Goal: Information Seeking & Learning: Find specific page/section

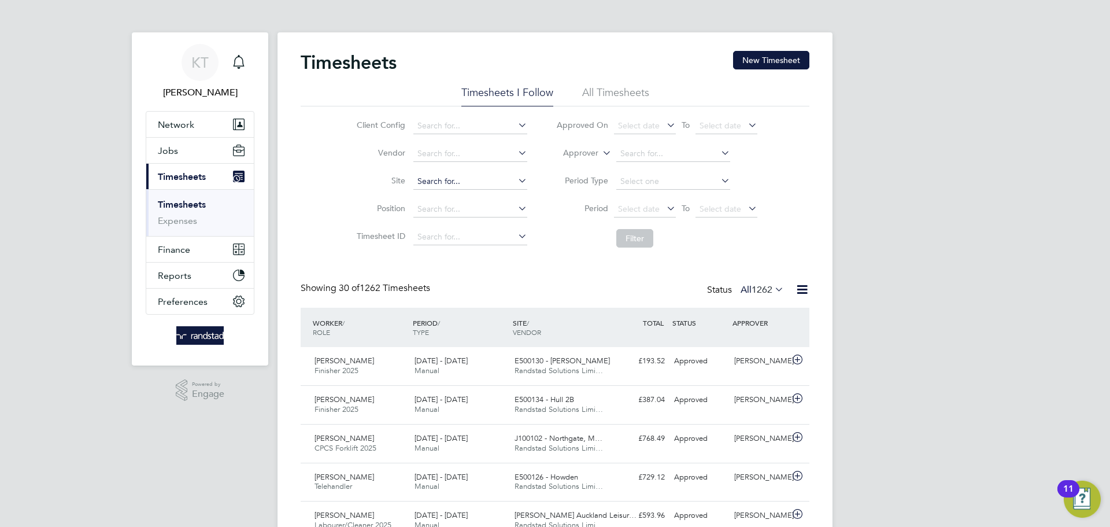
click at [457, 177] on input at bounding box center [470, 181] width 114 height 16
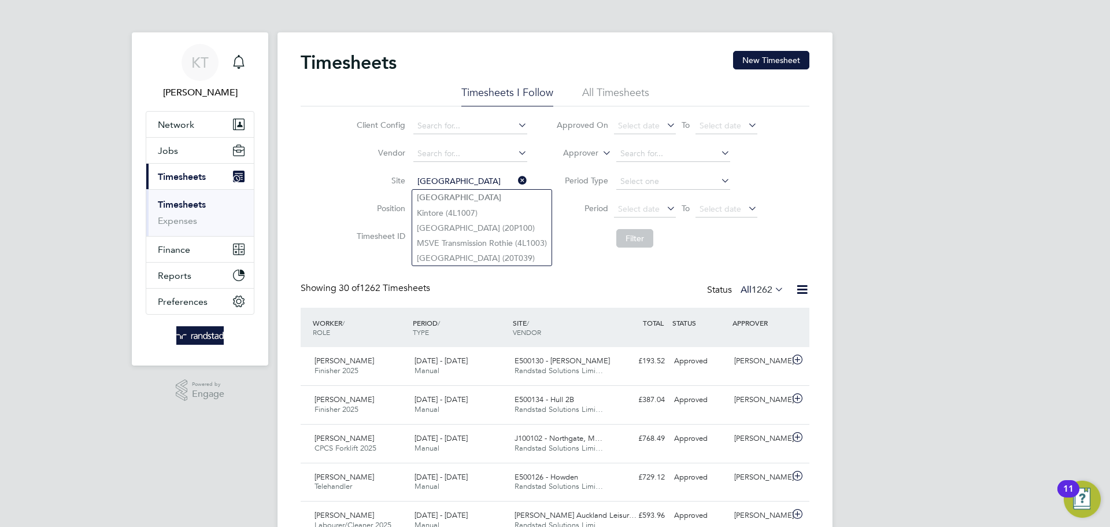
click at [450, 173] on input "[GEOGRAPHIC_DATA]" at bounding box center [470, 181] width 114 height 16
click at [448, 179] on input "[GEOGRAPHIC_DATA]" at bounding box center [470, 181] width 114 height 16
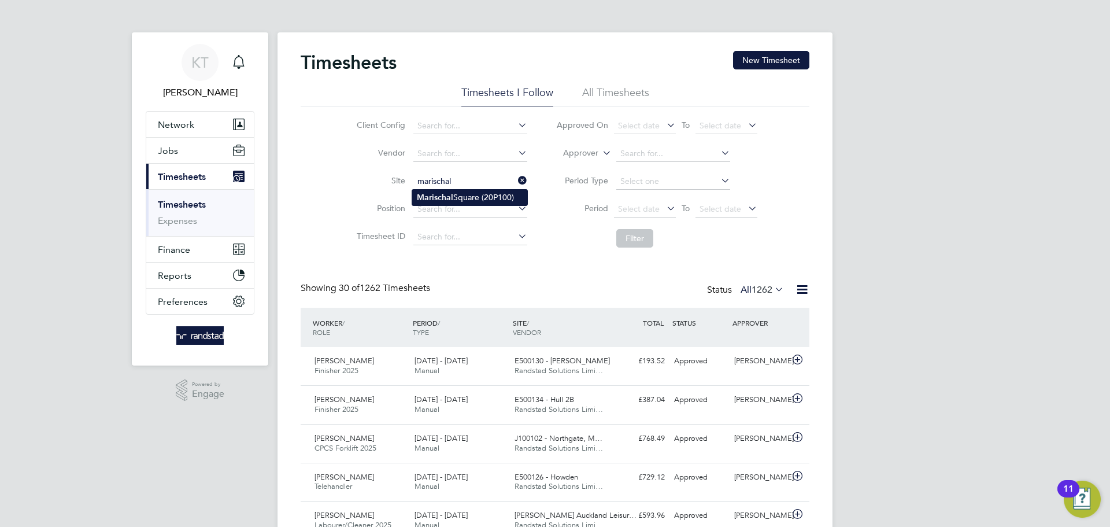
type input "[GEOGRAPHIC_DATA] (20P100)"
click at [180, 143] on button "Jobs" at bounding box center [200, 150] width 108 height 25
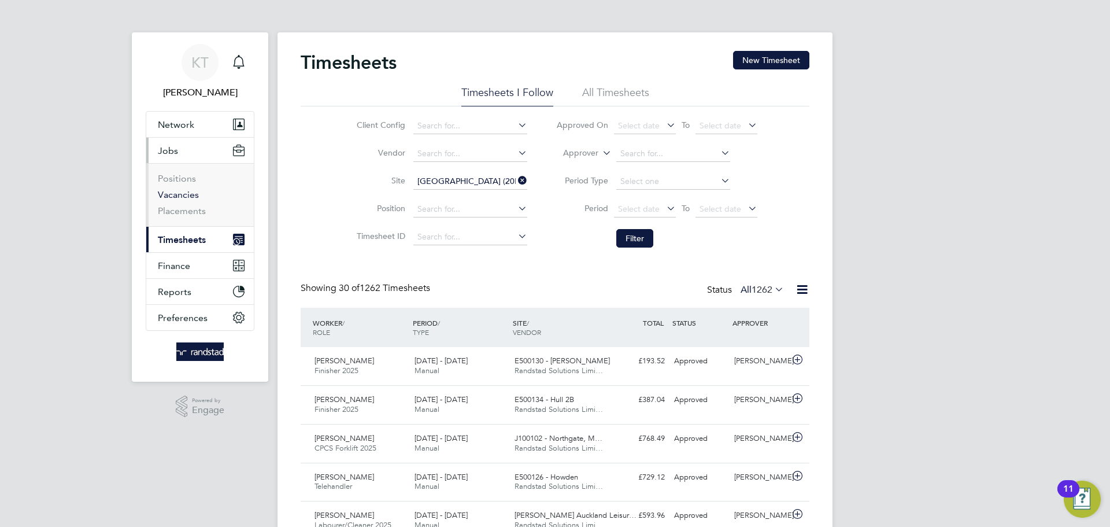
click at [168, 191] on link "Vacancies" at bounding box center [178, 194] width 41 height 11
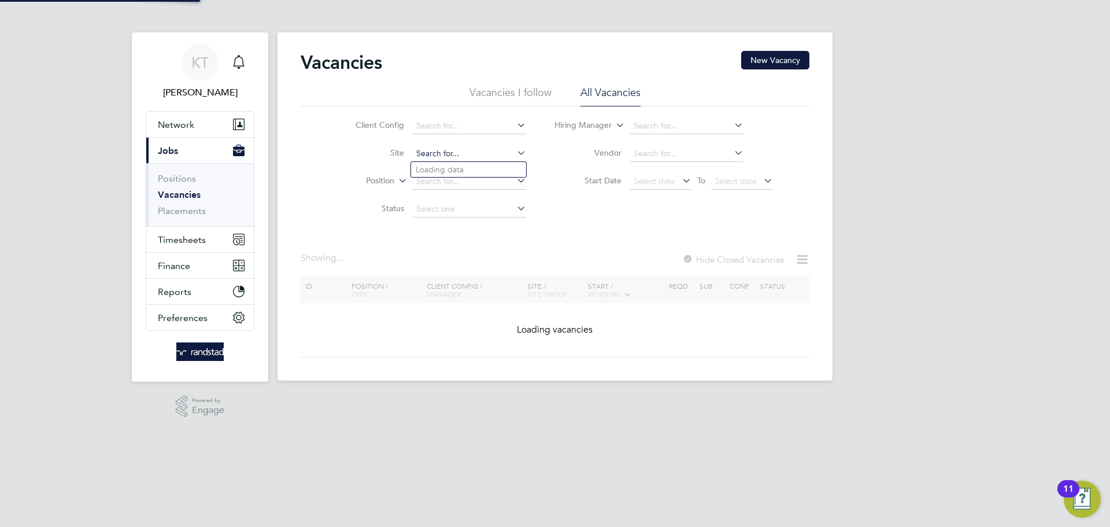
click at [450, 154] on input at bounding box center [469, 154] width 114 height 16
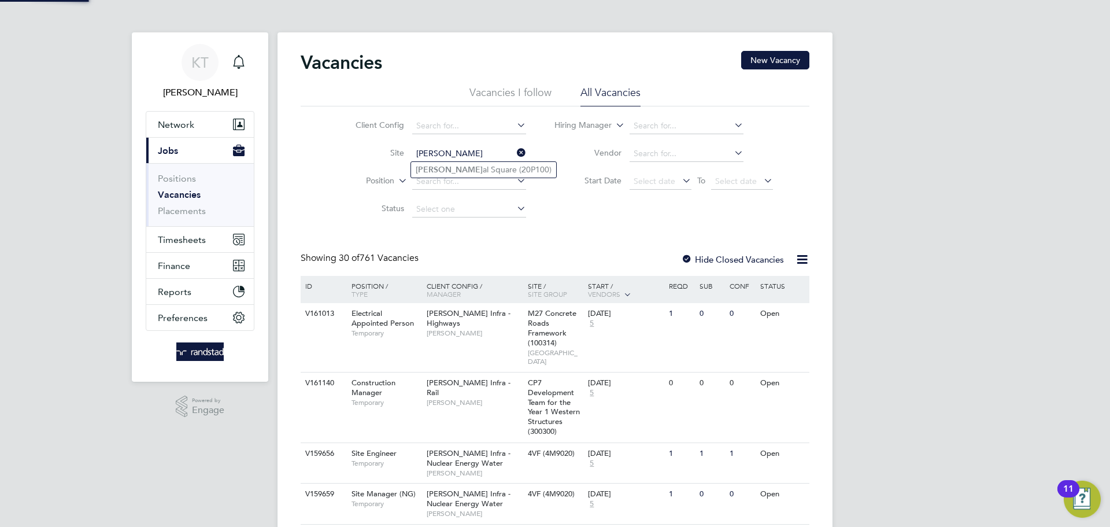
click at [464, 168] on li "[PERSON_NAME] al Square (20P100)" at bounding box center [483, 170] width 145 height 16
type input "[GEOGRAPHIC_DATA] (20P100)"
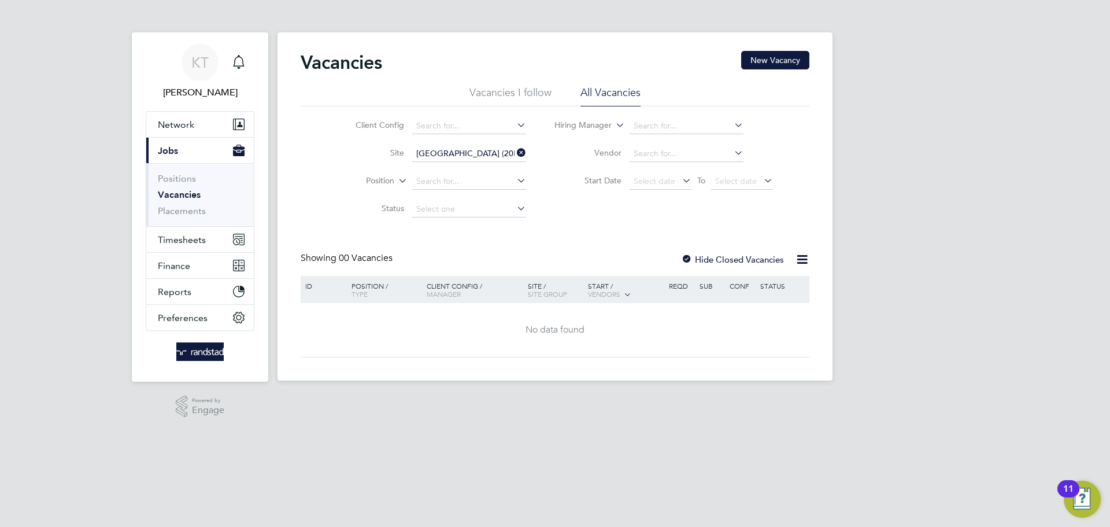
click at [721, 260] on label "Hide Closed Vacancies" at bounding box center [732, 259] width 103 height 11
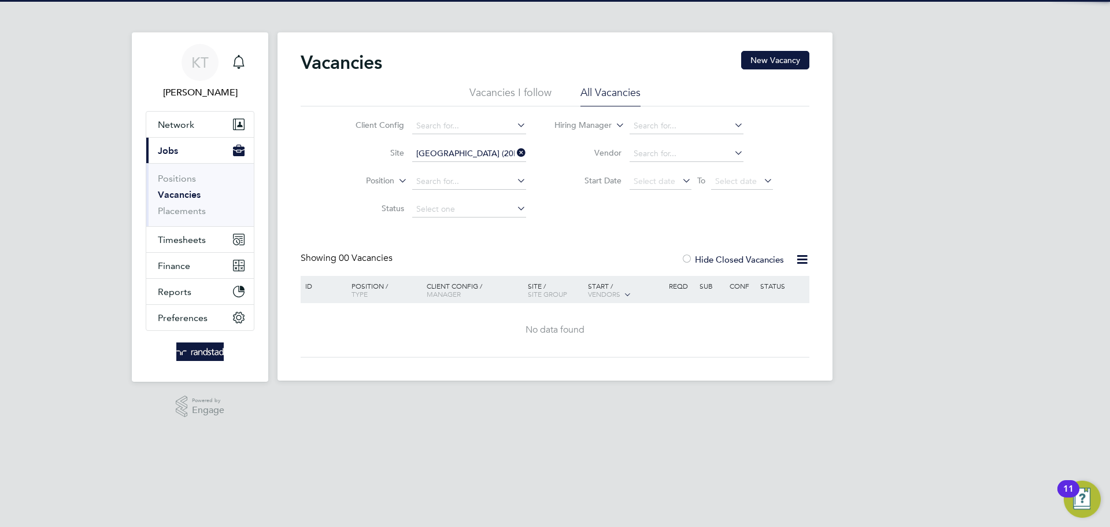
click at [645, 208] on div "Client Config Site [GEOGRAPHIC_DATA] (20P100) Position Status Hiring Manager Ve…" at bounding box center [555, 164] width 509 height 117
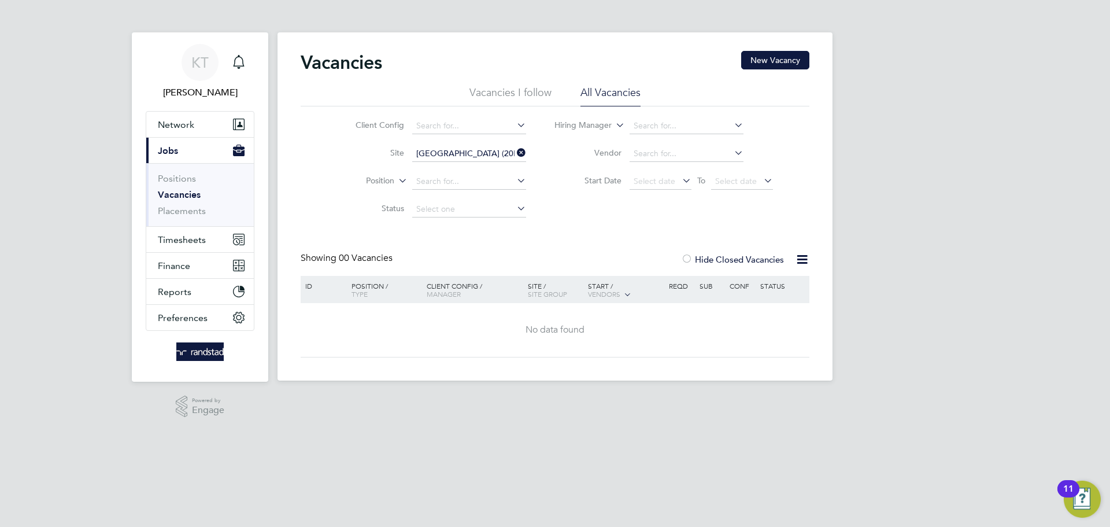
click at [515, 151] on icon at bounding box center [515, 153] width 0 height 16
